Goal: Task Accomplishment & Management: Manage account settings

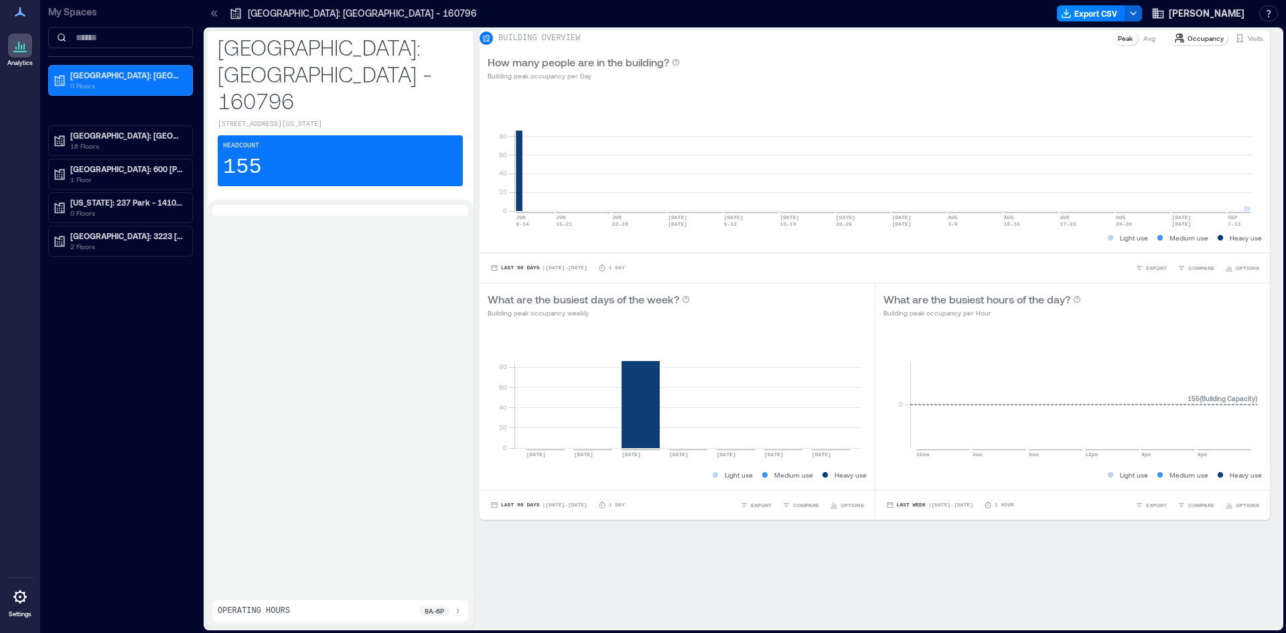
drag, startPoint x: 94, startPoint y: 443, endPoint x: 565, endPoint y: 611, distance: 499.6
click at [94, 443] on div "My Spaces [GEOGRAPHIC_DATA]: [GEOGRAPHIC_DATA] - 160796 0 Floors [GEOGRAPHIC_DA…" at bounding box center [120, 316] width 161 height 633
drag, startPoint x: 0, startPoint y: 377, endPoint x: 33, endPoint y: 384, distance: 33.6
click at [0, 377] on div "Analytics Settings" at bounding box center [20, 316] width 40 height 633
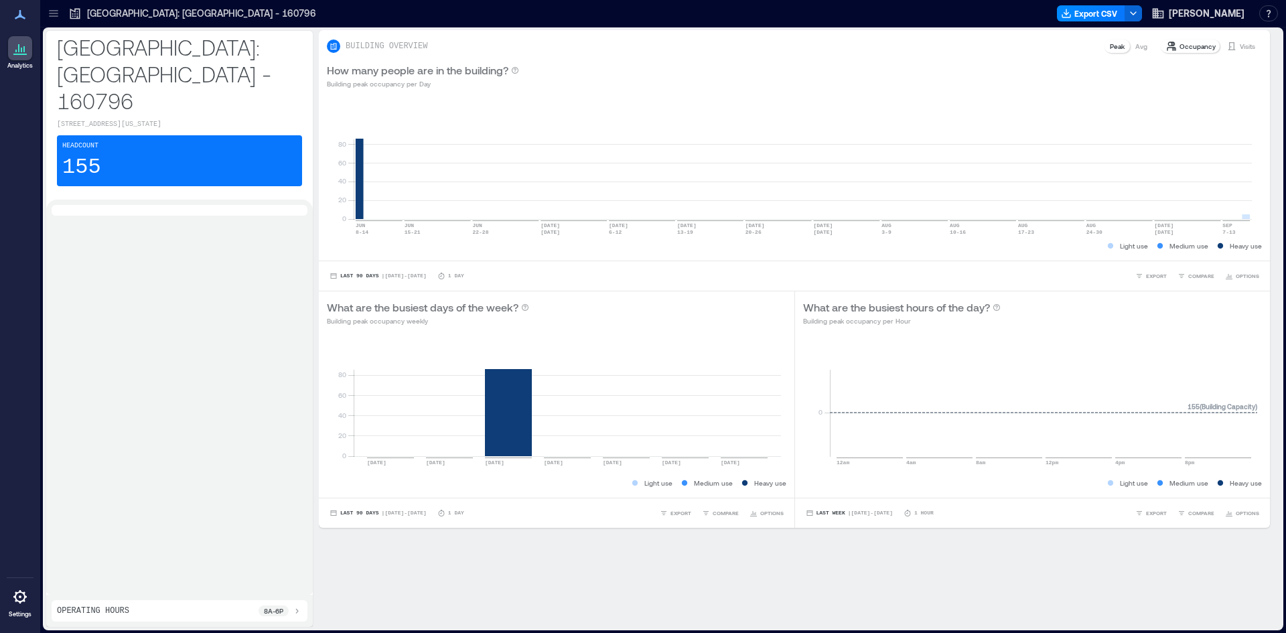
click at [25, 76] on div "Analytics Settings" at bounding box center [20, 316] width 40 height 633
click at [94, 10] on p "[GEOGRAPHIC_DATA]: [GEOGRAPHIC_DATA] - 160796" at bounding box center [201, 13] width 229 height 13
click at [133, 609] on div "Operating Hours 8a - 6p" at bounding box center [179, 610] width 245 height 11
click at [1156, 21] on div "Export CSV J.P. Morgan Resources API Documentation Help Center Contact Talk to …" at bounding box center [1170, 13] width 226 height 21
click at [1138, 15] on icon "button" at bounding box center [1132, 13] width 11 height 11
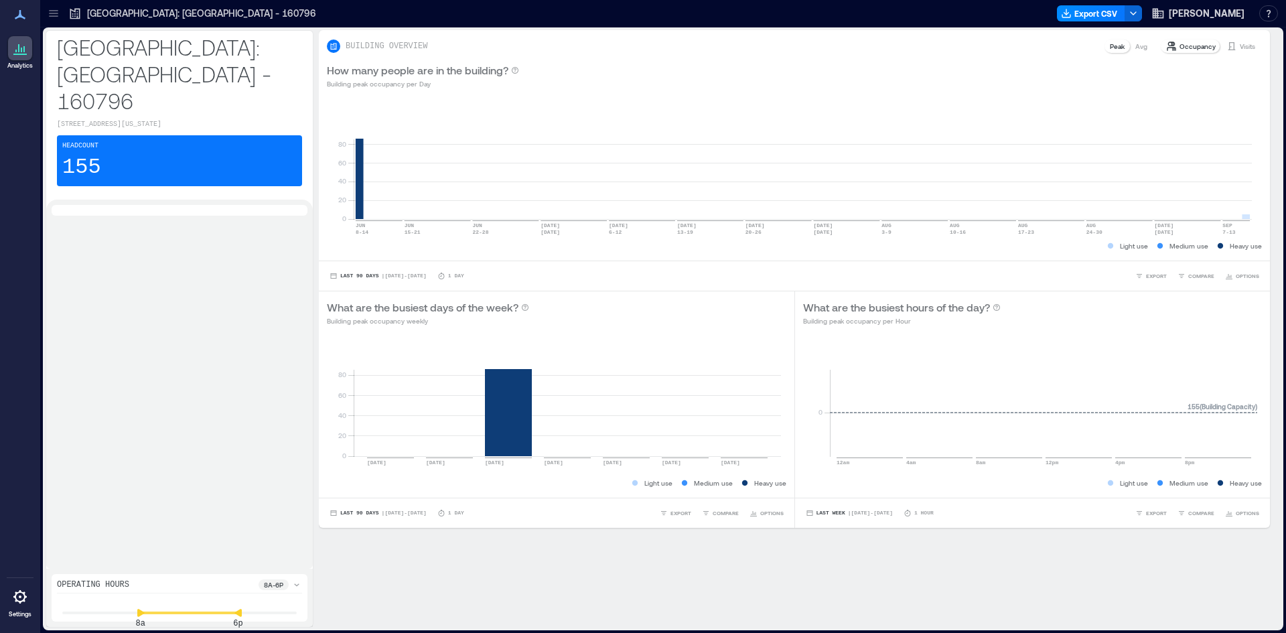
drag, startPoint x: 732, startPoint y: 72, endPoint x: 1178, endPoint y: 27, distance: 448.9
click at [745, 72] on div "How many people are in the building? Building peak occupancy per Day" at bounding box center [794, 75] width 935 height 27
click at [1164, 17] on icon "button" at bounding box center [1157, 14] width 11 height 10
click at [1183, 33] on span "Malloy Jr.,James Joseph" at bounding box center [1169, 36] width 139 height 9
click at [1272, 11] on button "button" at bounding box center [1268, 13] width 19 height 16
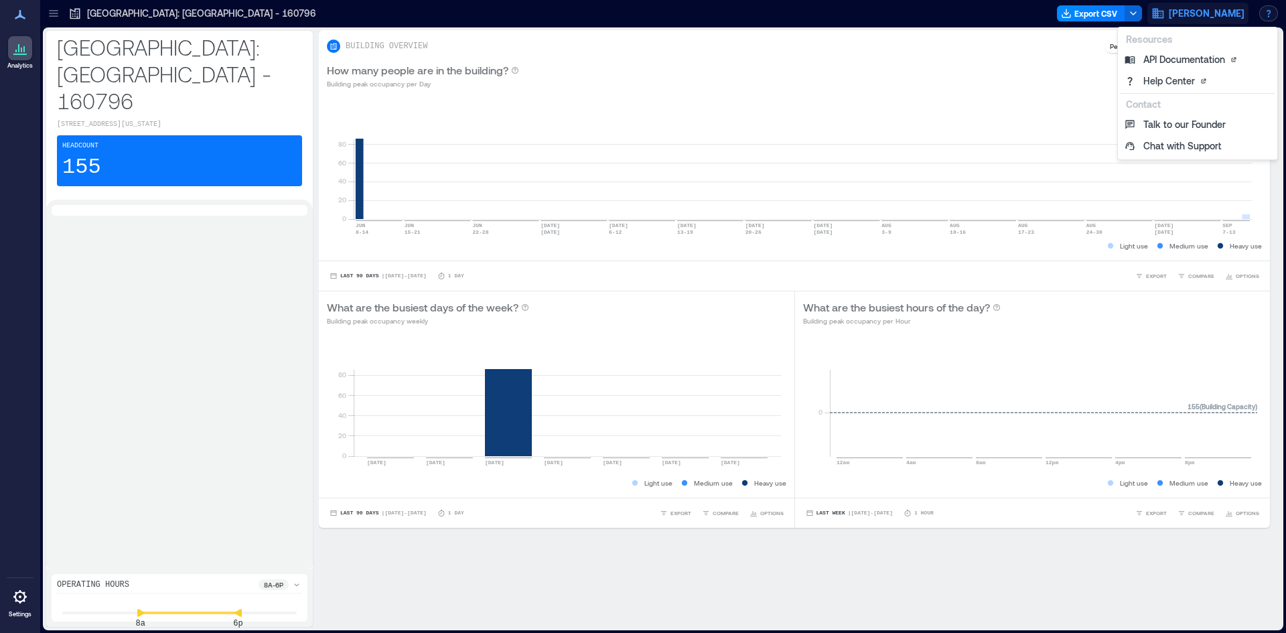
click at [1211, 17] on span "[PERSON_NAME]" at bounding box center [1206, 13] width 76 height 13
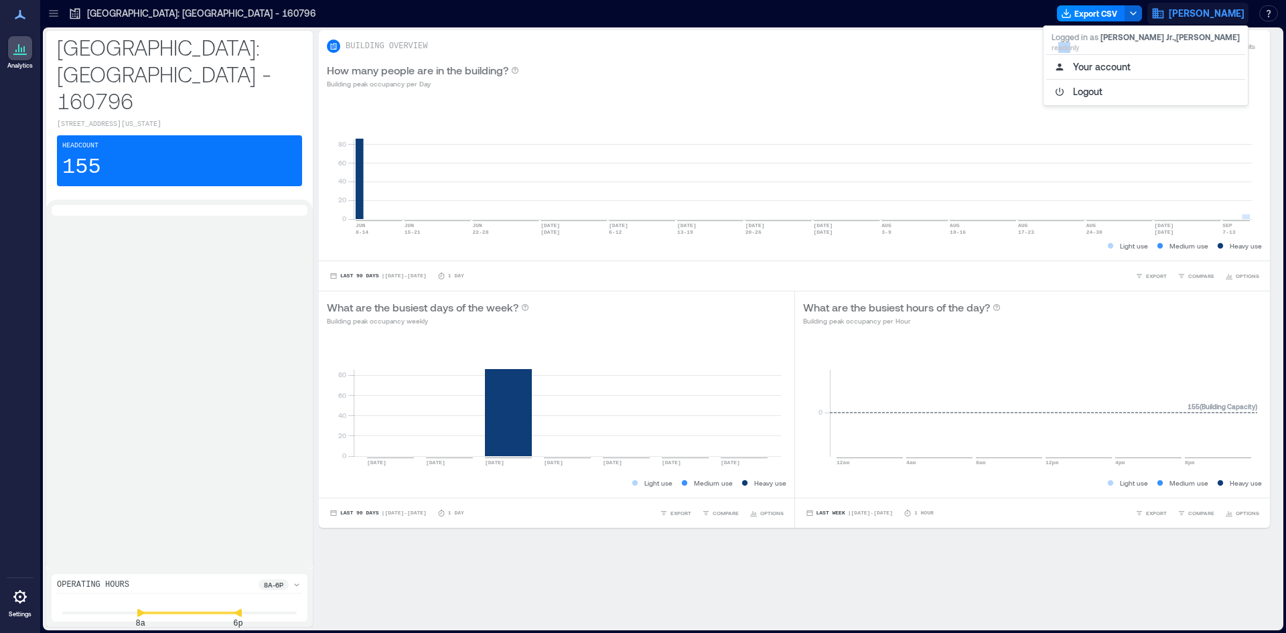
drag, startPoint x: 1119, startPoint y: 46, endPoint x: 1106, endPoint y: 46, distance: 12.7
click at [1106, 46] on p "readonly" at bounding box center [1145, 47] width 188 height 11
click at [1105, 46] on p "readonly" at bounding box center [1145, 47] width 188 height 11
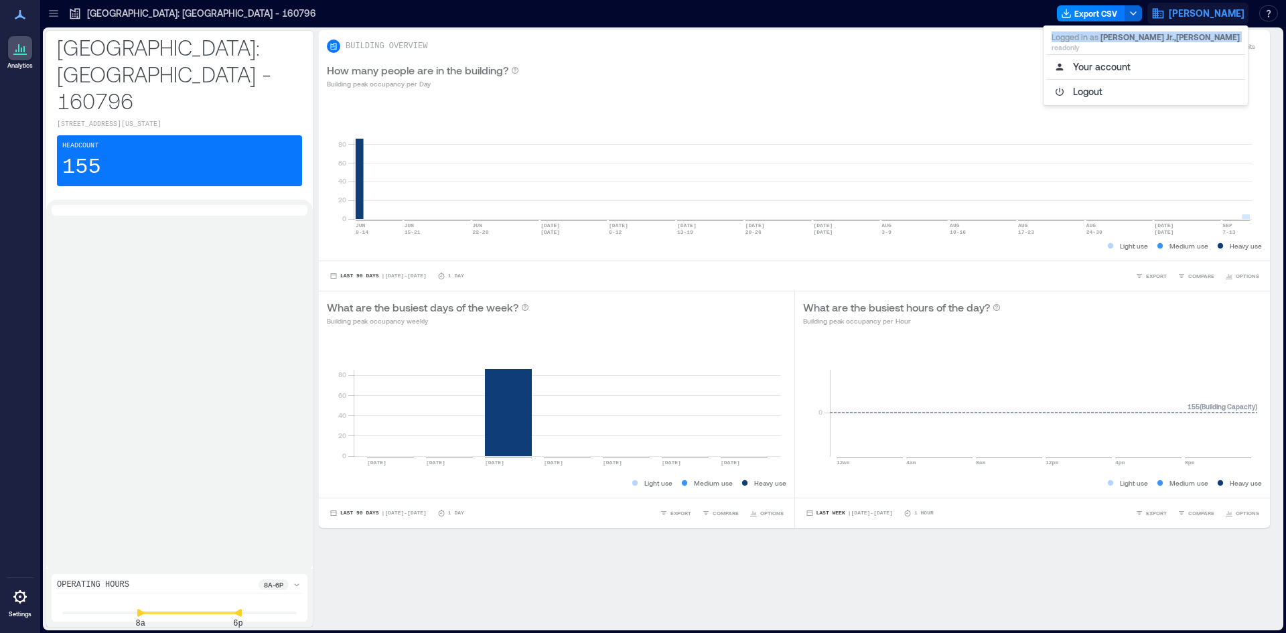
click at [1180, 45] on p "readonly" at bounding box center [1145, 47] width 188 height 11
click at [1147, 66] on button "Your account" at bounding box center [1145, 66] width 199 height 21
